Goal: Book appointment/travel/reservation

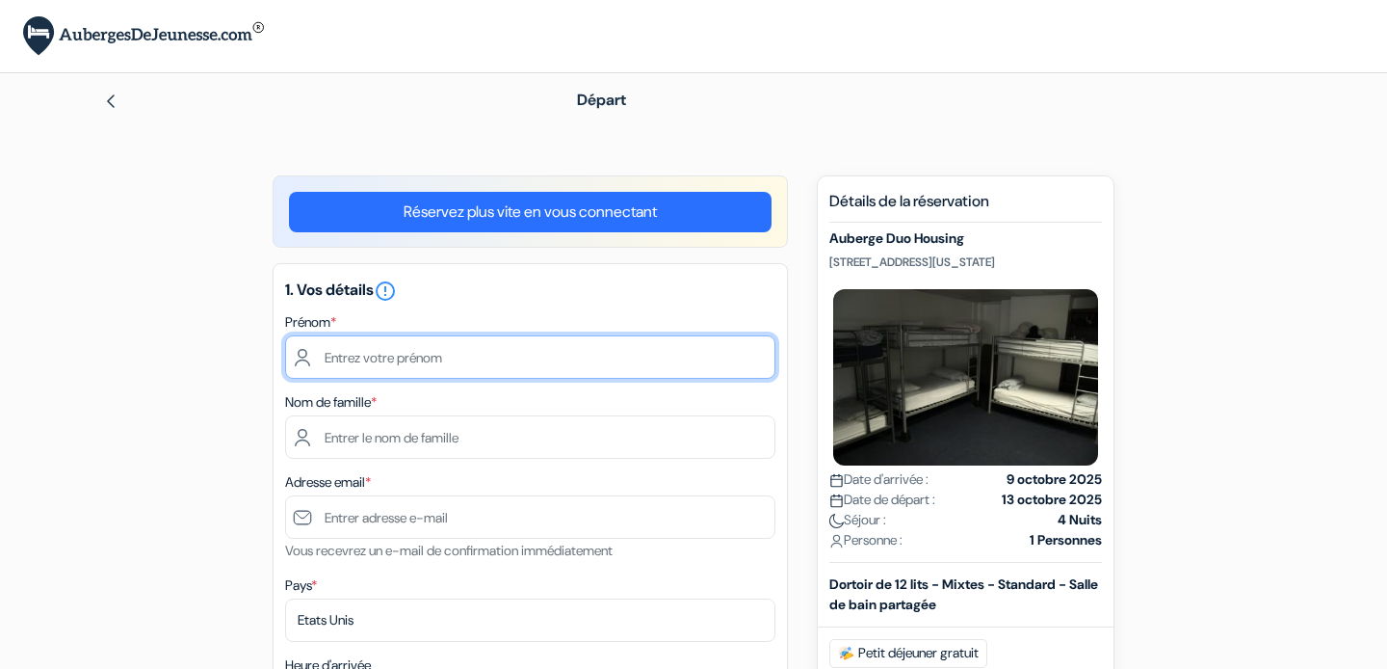
click at [397, 357] on input "text" at bounding box center [530, 356] width 490 height 43
type input "Leo"
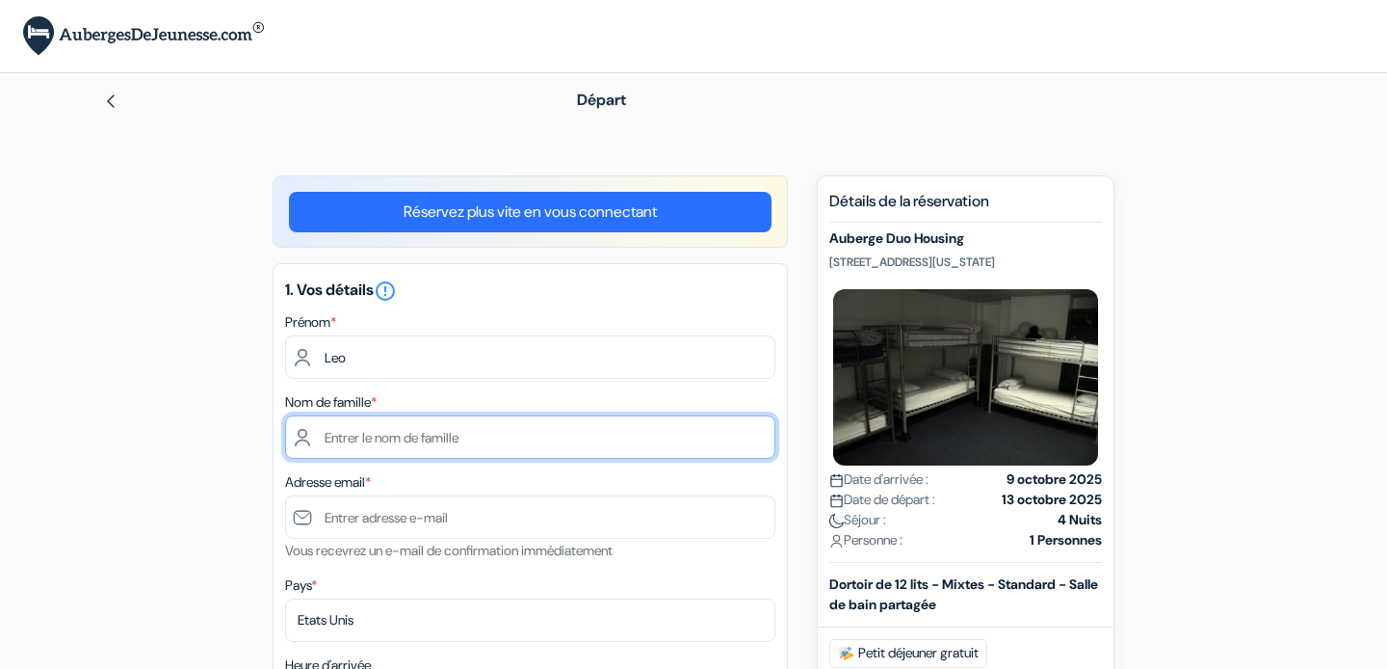
type input "Ausseil"
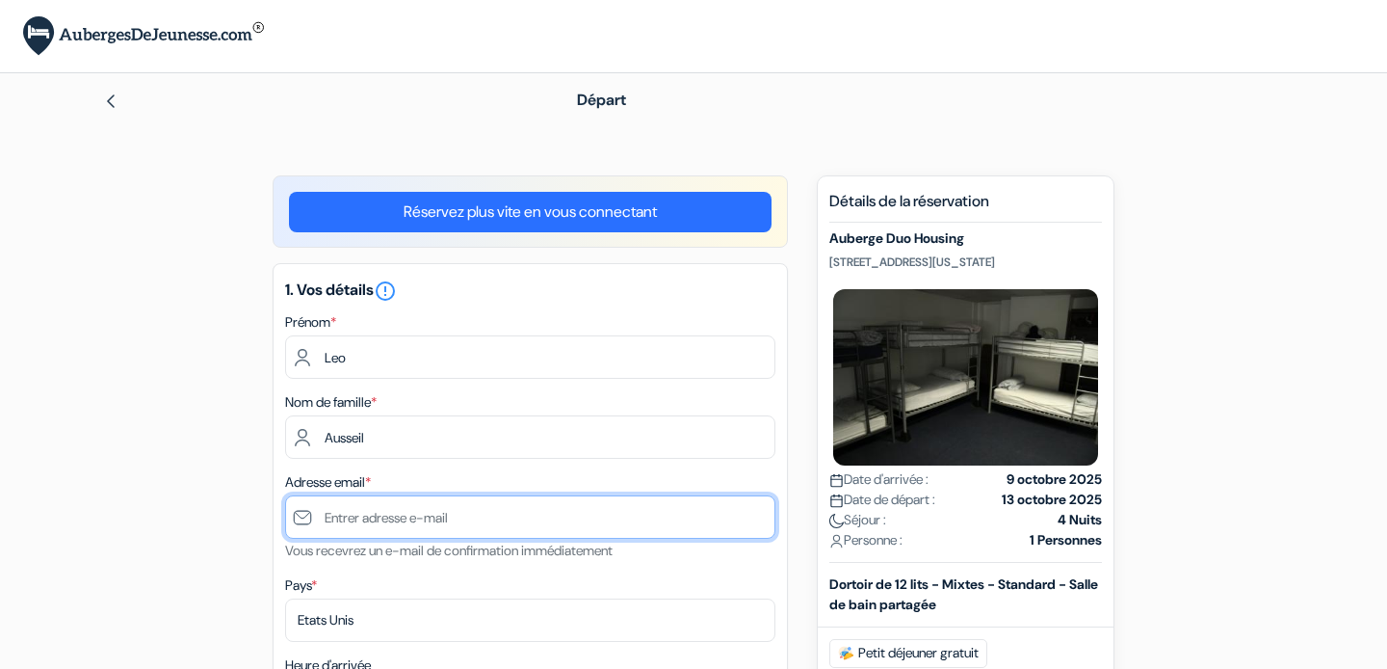
type input "[EMAIL_ADDRESS][DOMAIN_NAME]"
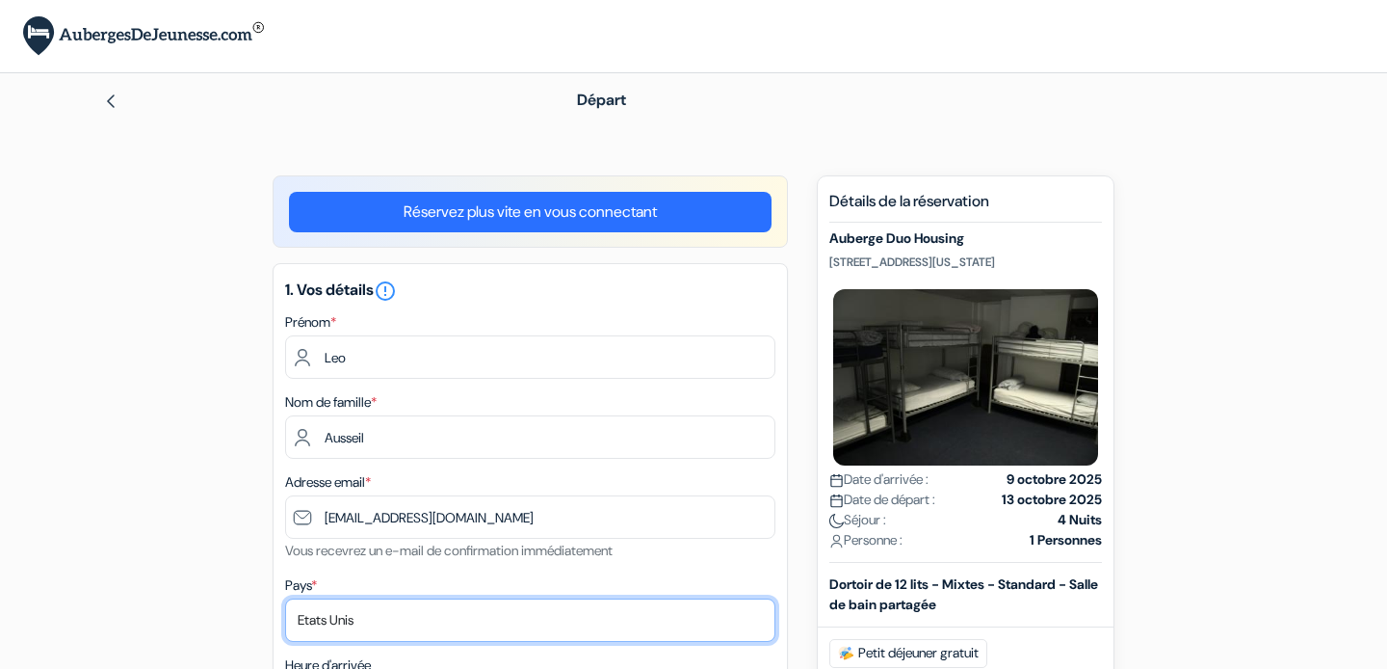
select select "67"
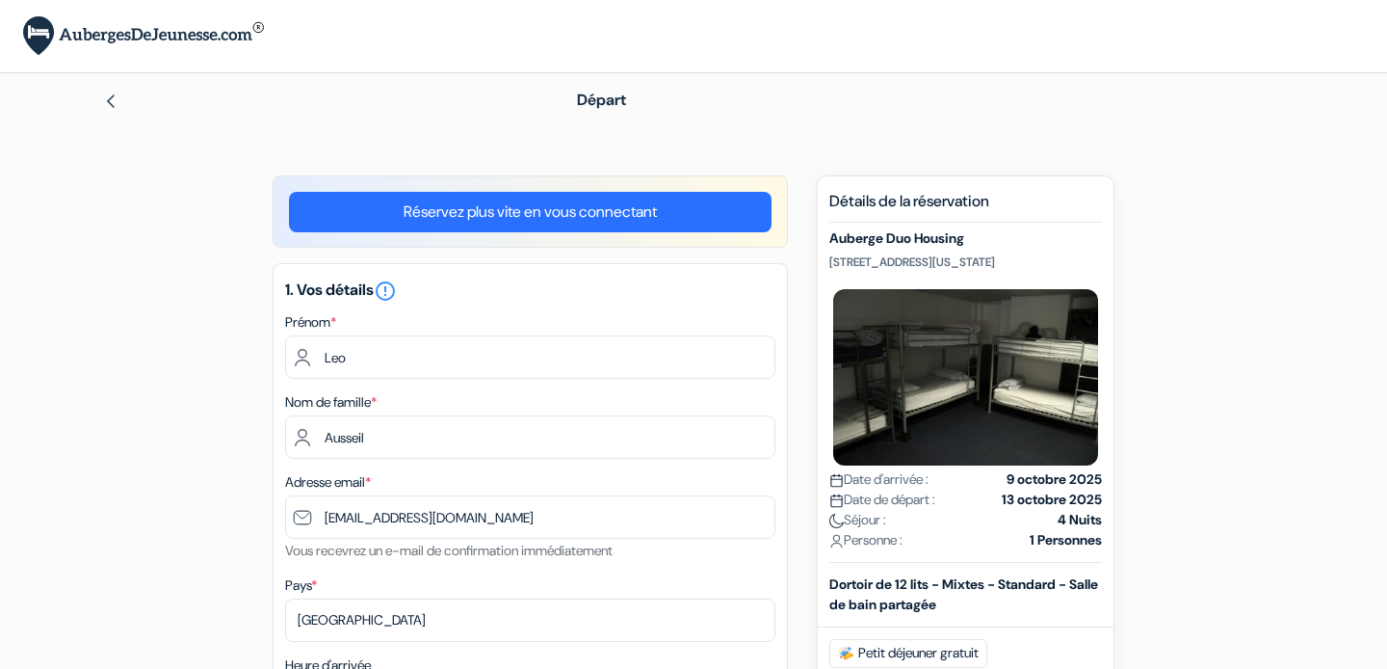
type input "[PHONE_NUMBER]"
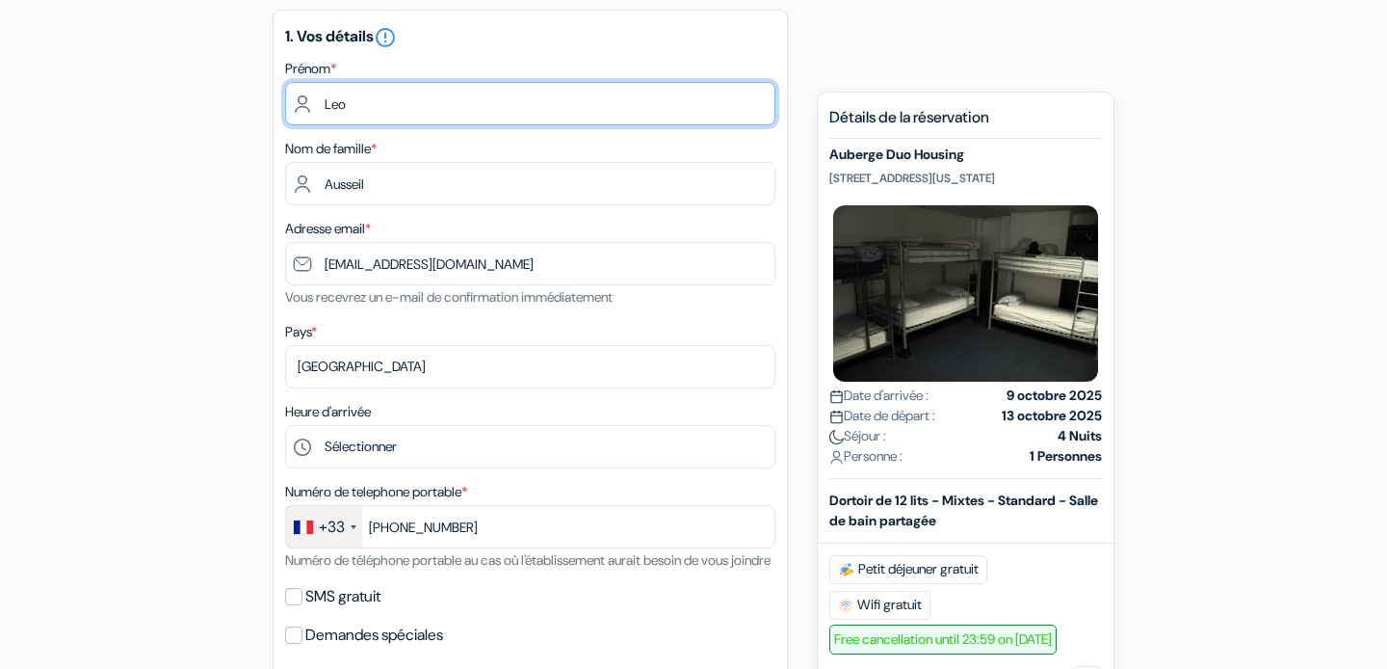
scroll to position [273, 0]
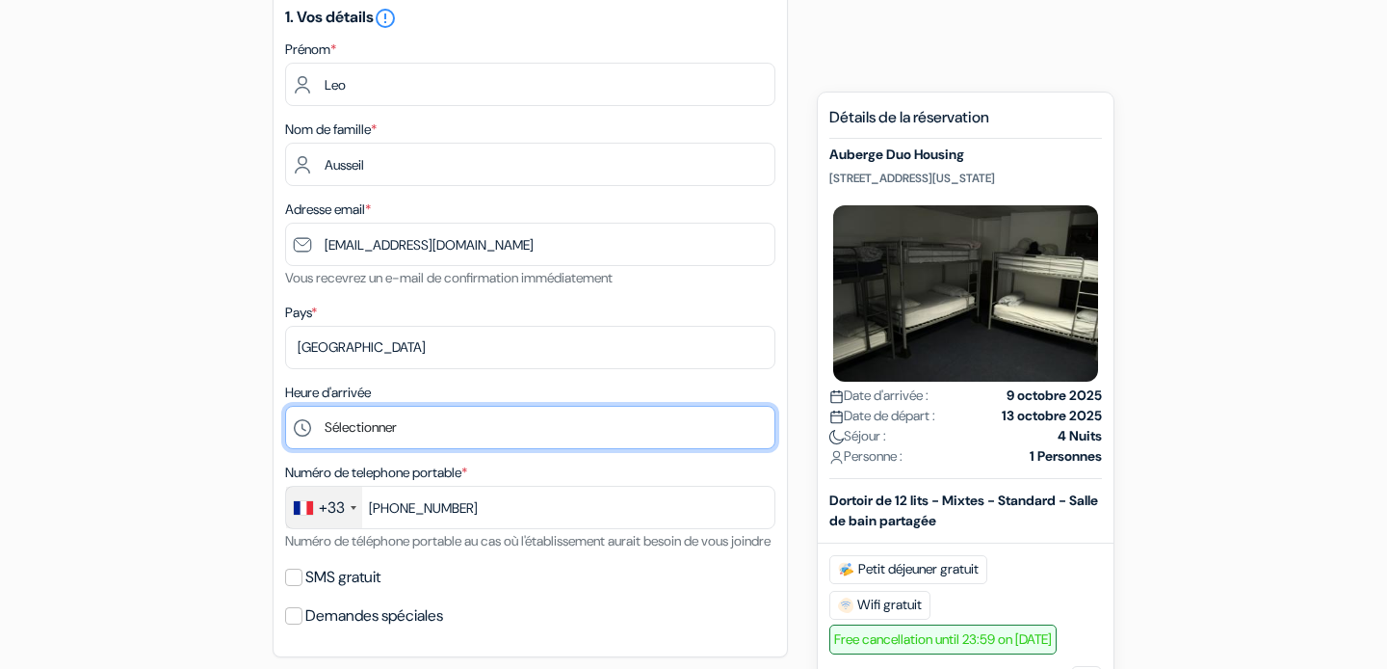
click at [426, 431] on select "Sélectionner 1:00 2:00 3:00 4:00 5:00 6:00 7:00 8:00 9:00 10:00 11:00 12:00 13:…" at bounding box center [530, 427] width 490 height 43
click at [577, 444] on select "Sélectionner 1:00 2:00 3:00 4:00 5:00 6:00 7:00 8:00 9:00 10:00 11:00 12:00 13:…" at bounding box center [530, 427] width 490 height 43
select select "9"
click at [285, 407] on select "Sélectionner 1:00 2:00 3:00 4:00 5:00 6:00 7:00 8:00 9:00 10:00 11:00 12:00 13:…" at bounding box center [530, 427] width 490 height 43
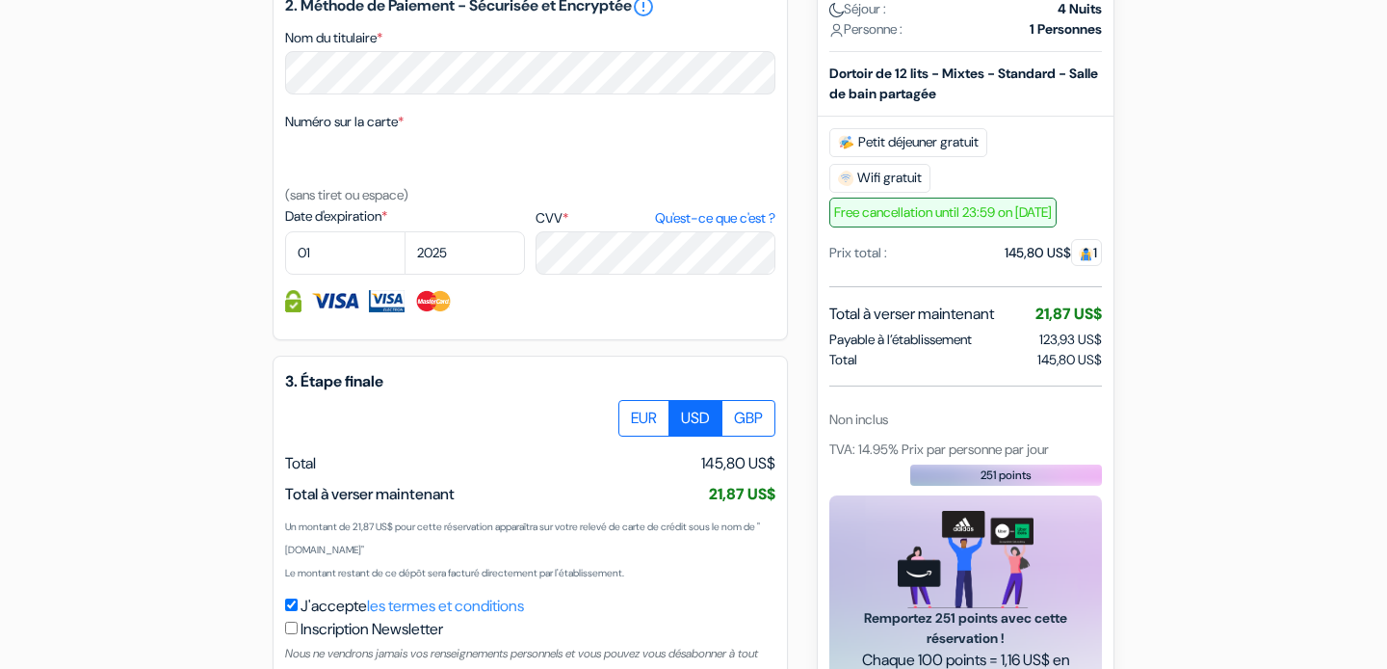
scroll to position [970, 0]
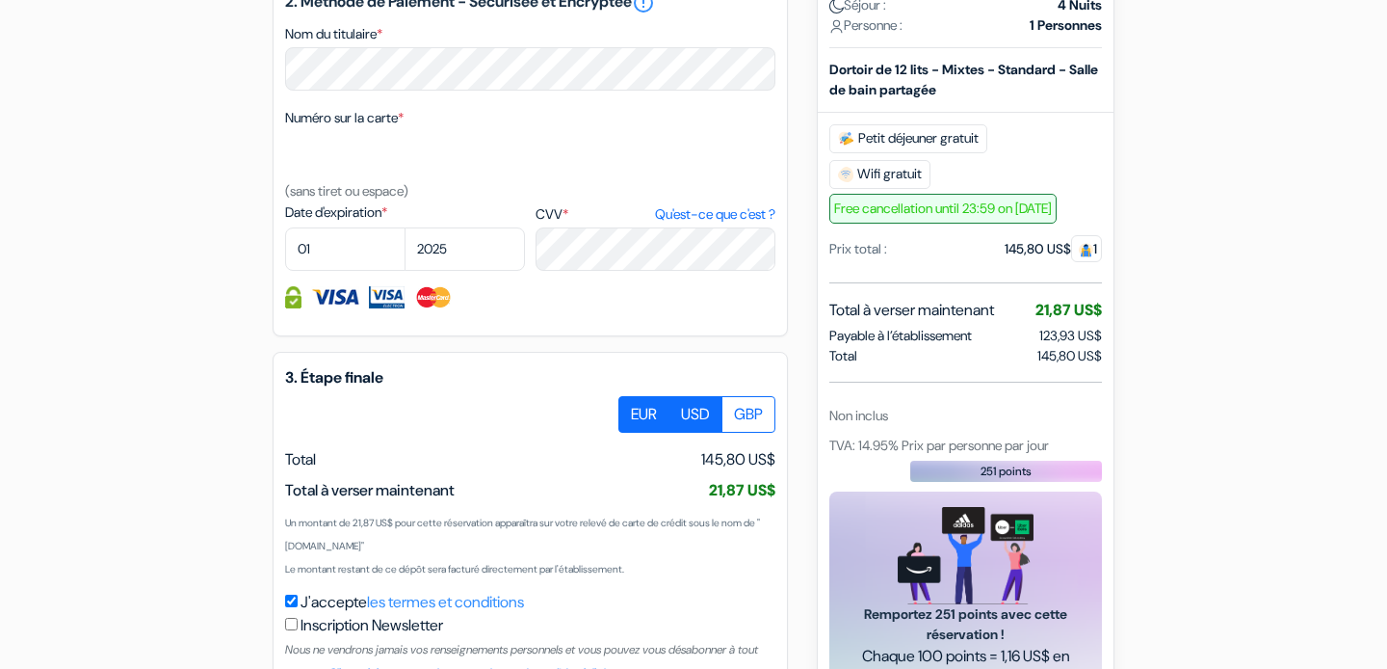
click at [632, 433] on label "EUR" at bounding box center [643, 414] width 51 height 37
click at [632, 408] on input "EUR" at bounding box center [625, 402] width 13 height 13
radio input "true"
click at [693, 433] on label "USD" at bounding box center [696, 414] width 54 height 37
click at [632, 408] on input "USD" at bounding box center [625, 402] width 13 height 13
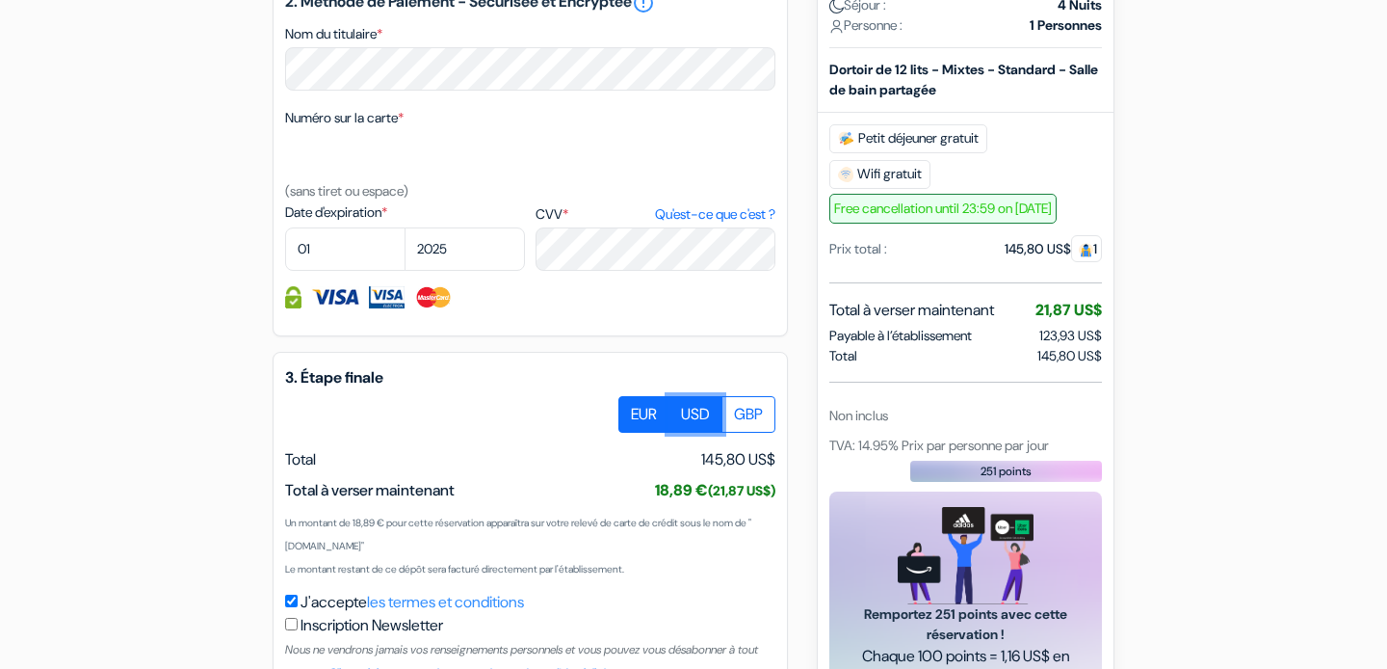
radio input "true"
click at [628, 433] on label "EUR" at bounding box center [643, 414] width 51 height 37
click at [628, 408] on input "EUR" at bounding box center [625, 402] width 13 height 13
radio input "true"
click at [484, 155] on div "Numéro sur la carte * (sans tiret ou espace)" at bounding box center [530, 154] width 490 height 96
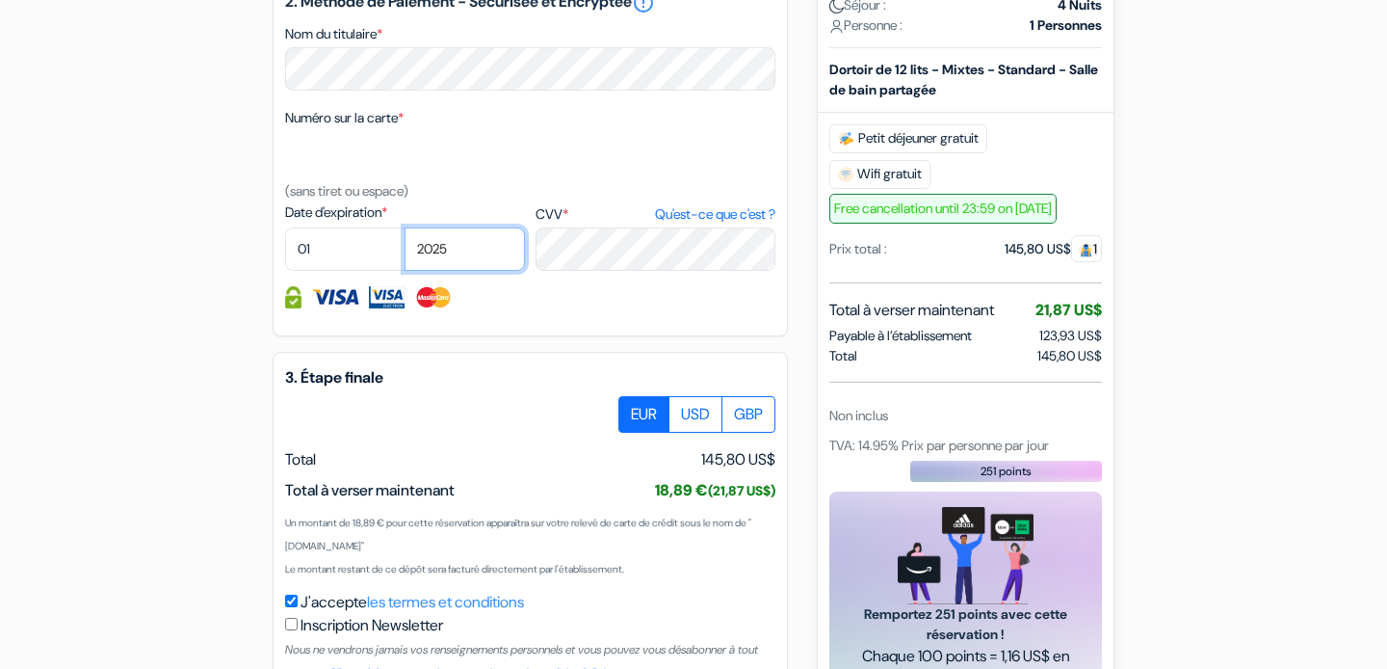
click at [442, 271] on select "2025 2026 2027 2028 2029 2030 2031 2032 2033 2034 2035 2036 2037 2038 2039 2040…" at bounding box center [465, 248] width 120 height 43
click at [365, 271] on select "01 02 03 04 05 06 07 08 09 10 11 12" at bounding box center [345, 248] width 120 height 43
select select "12"
click at [285, 254] on select "01 02 03 04 05 06 07 08 09 10 11 12" at bounding box center [345, 248] width 120 height 43
click at [469, 271] on select "2025 2026 2027 2028 2029 2030 2031 2032 2033 2034 2035 2036 2037 2038 2039 2040…" at bounding box center [465, 248] width 120 height 43
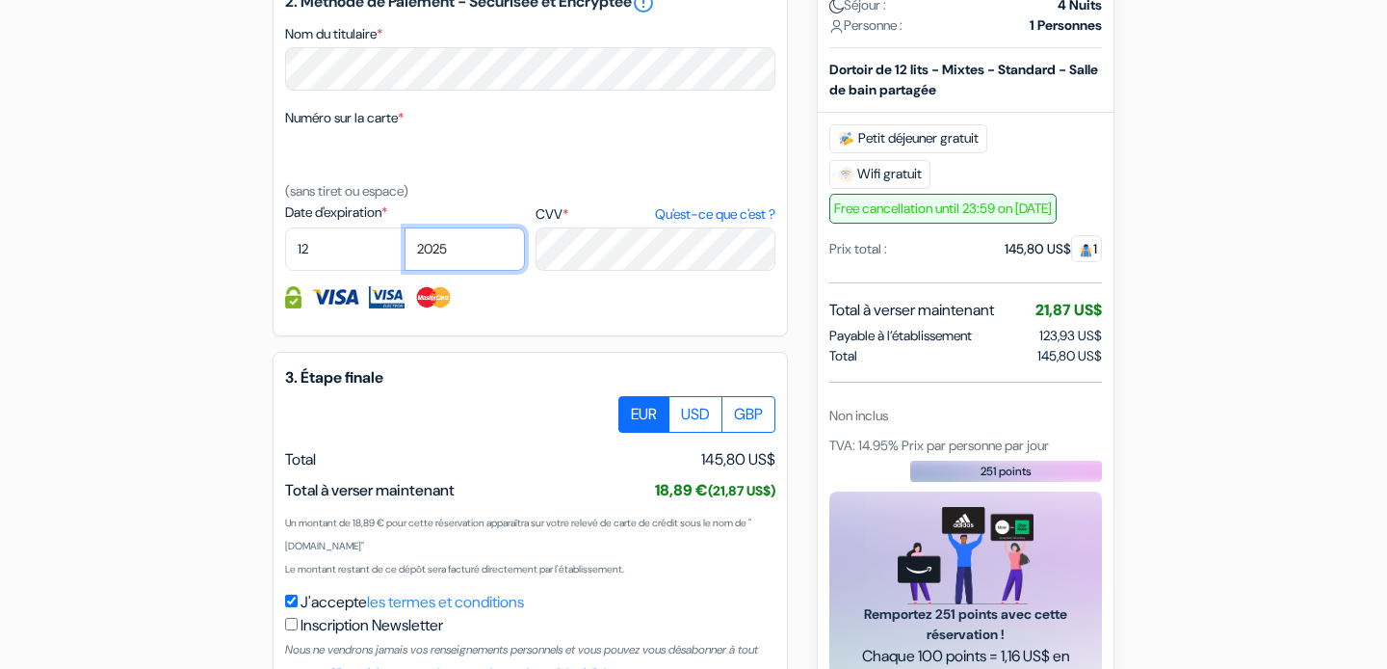
select select "2026"
click at [405, 254] on select "2025 2026 2027 2028 2029 2030 2031 2032 2033 2034 2035 2036 2037 2038 2039 2040…" at bounding box center [465, 248] width 120 height 43
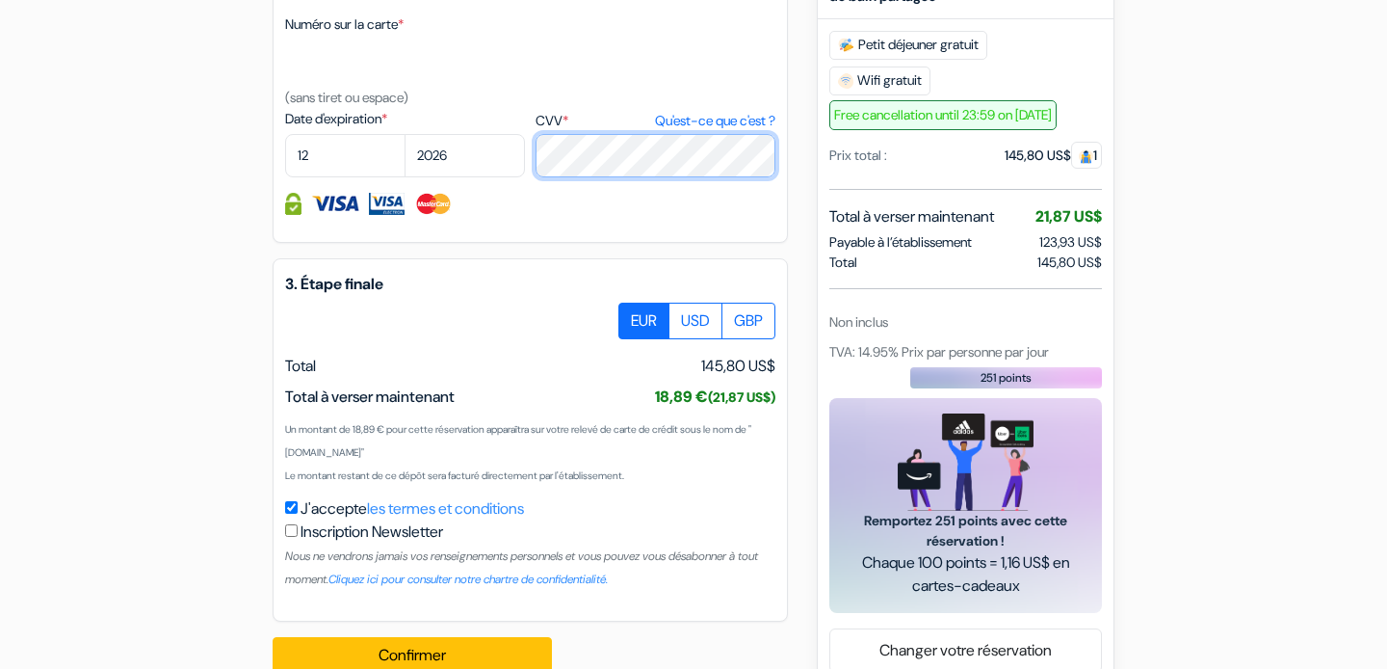
scroll to position [1130, 0]
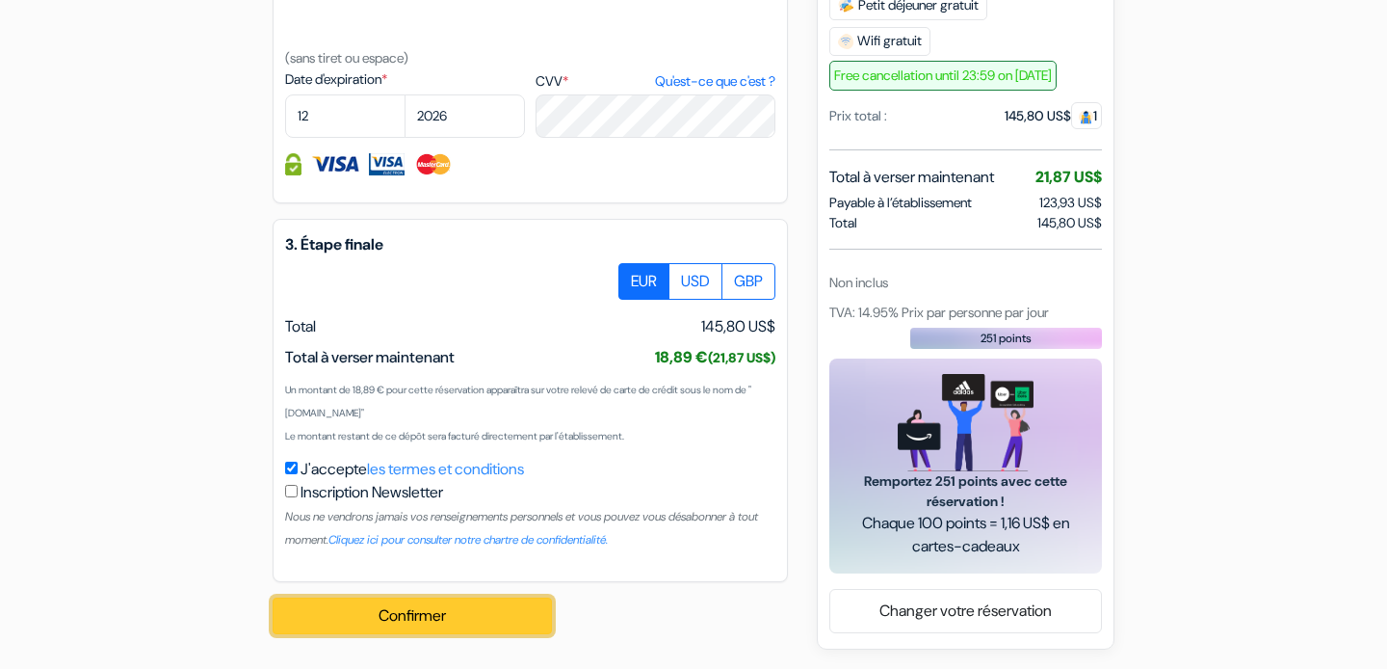
click at [402, 612] on button "Confirmer Loading..." at bounding box center [412, 615] width 279 height 37
